Goal: Information Seeking & Learning: Learn about a topic

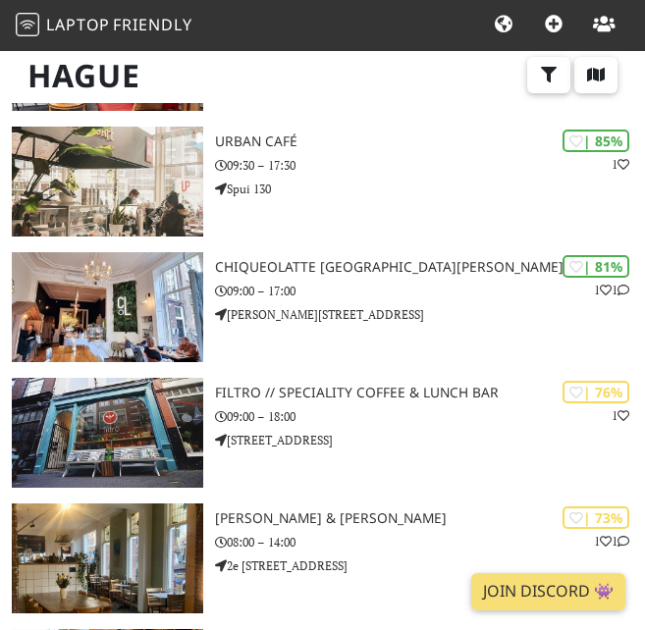
scroll to position [509, 0]
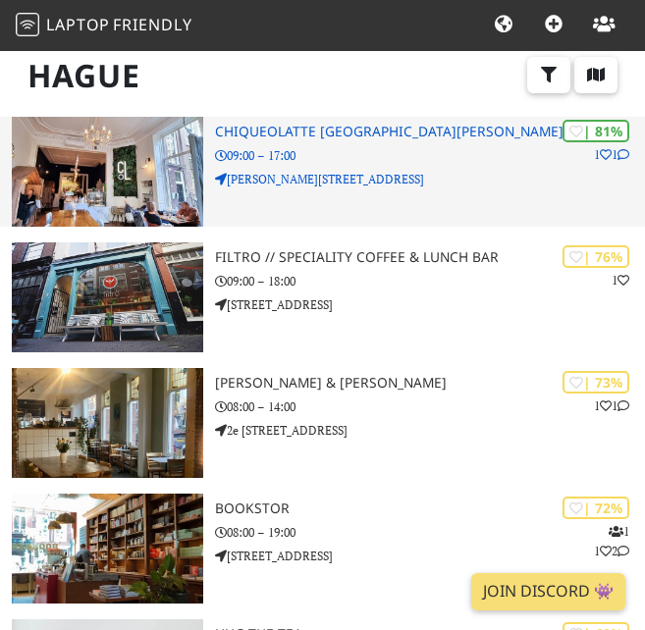
click at [377, 147] on p "09:00 – 17:00" at bounding box center [430, 155] width 430 height 19
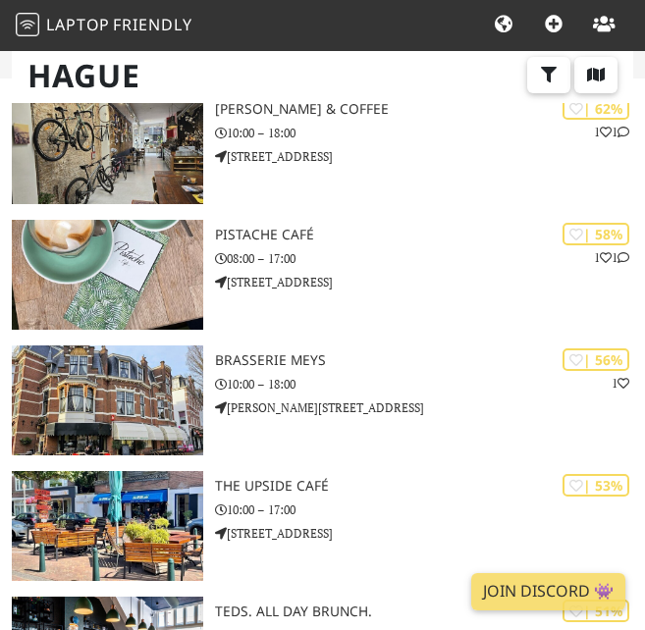
scroll to position [2515, 0]
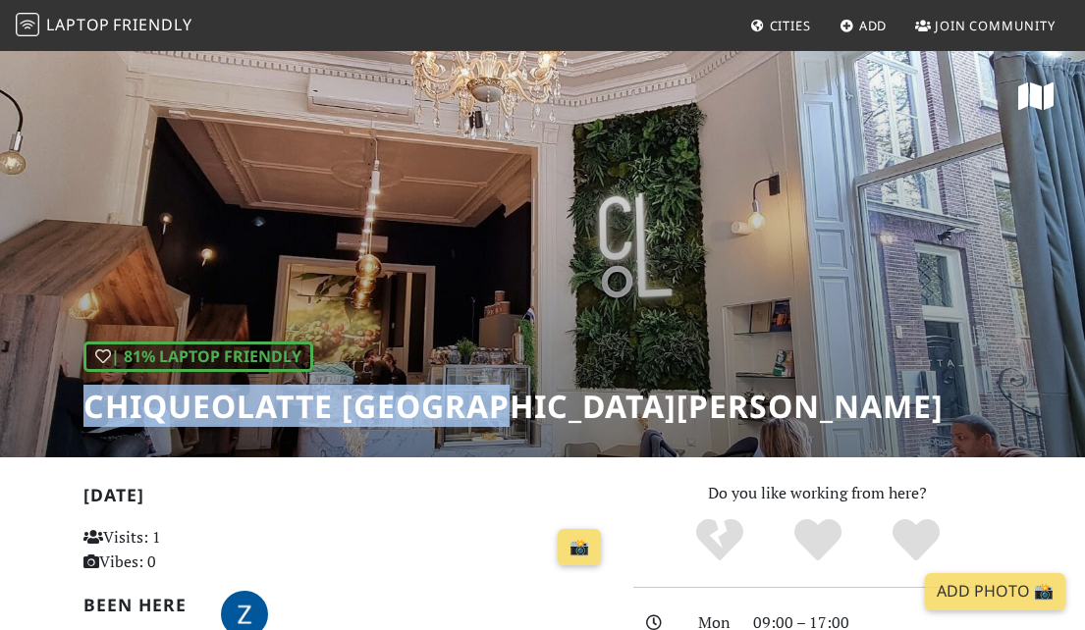
drag, startPoint x: 68, startPoint y: 421, endPoint x: 511, endPoint y: 412, distance: 443.7
click at [511, 413] on div "| 81% Laptop Friendly Chiqueolatte [GEOGRAPHIC_DATA][PERSON_NAME]" at bounding box center [542, 253] width 1085 height 408
copy h1 "Chiqueolatte [GEOGRAPHIC_DATA][PERSON_NAME]"
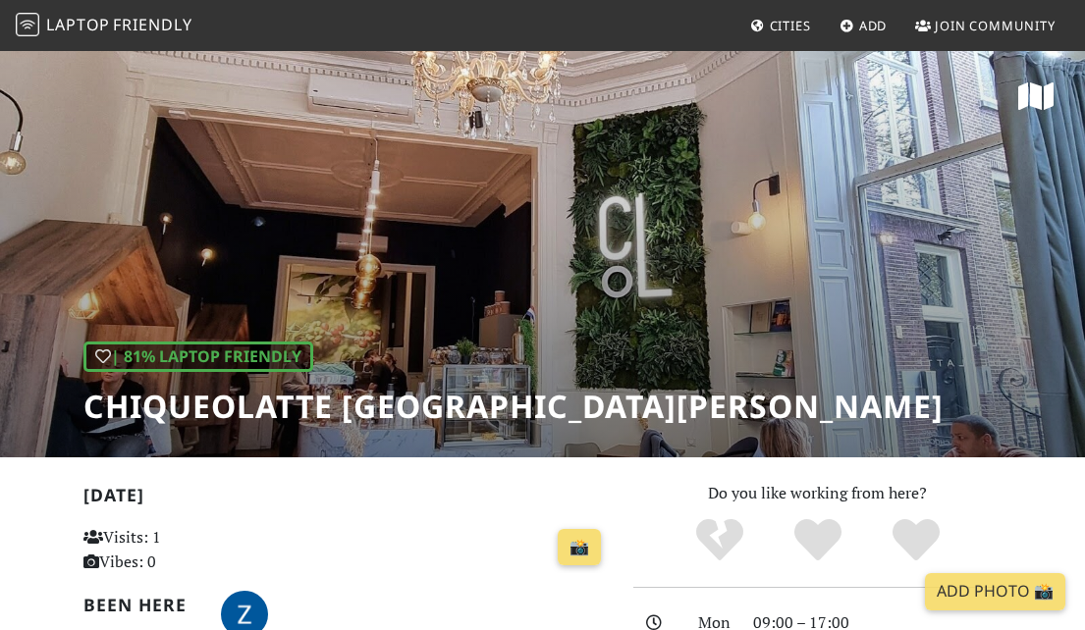
click at [517, 326] on div "| 81% Laptop Friendly Chiqueolatte Den Haag" at bounding box center [542, 253] width 1085 height 408
